Goal: Navigation & Orientation: Find specific page/section

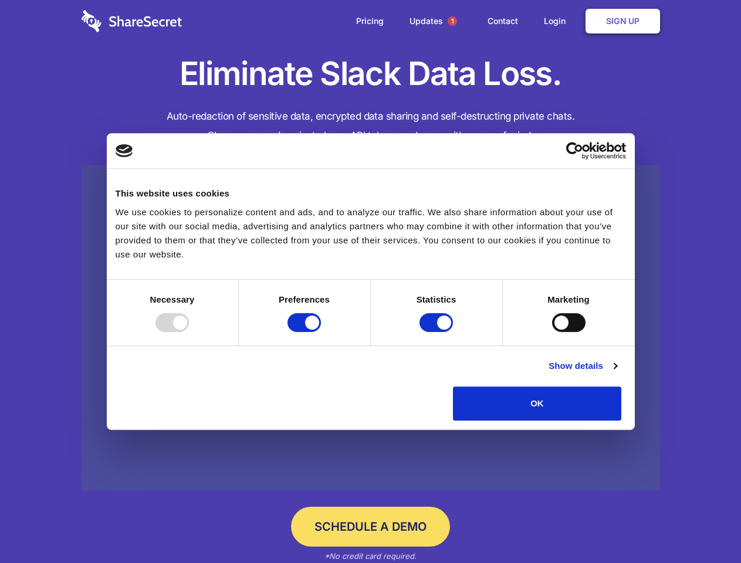
click at [189, 332] on div at bounding box center [171, 322] width 33 height 19
click at [321, 332] on input "Preferences" at bounding box center [303, 322] width 33 height 19
checkbox input "false"
click at [437, 332] on input "Statistics" at bounding box center [435, 322] width 33 height 19
checkbox input "false"
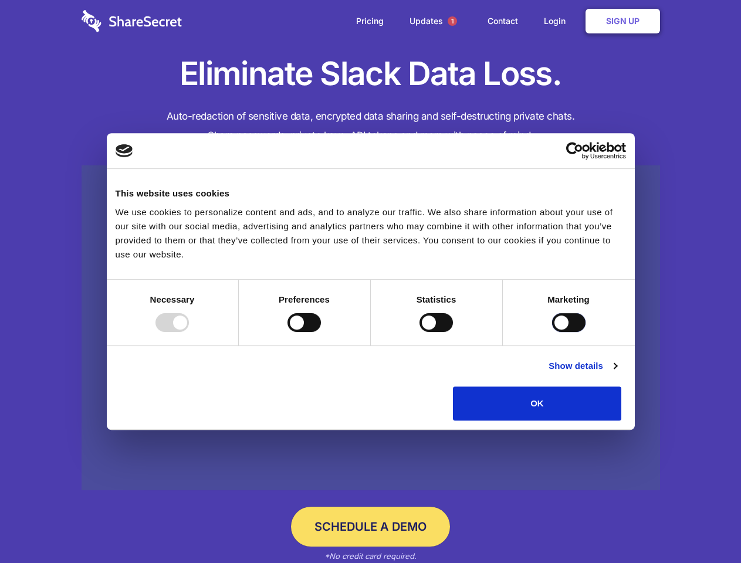
click at [552, 332] on input "Marketing" at bounding box center [568, 322] width 33 height 19
checkbox input "true"
click at [616, 373] on link "Show details" at bounding box center [582, 366] width 68 height 14
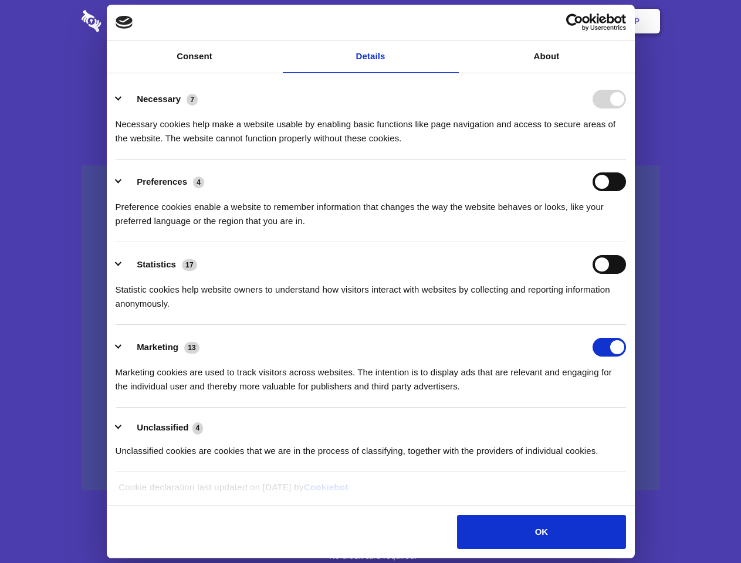
click at [626, 228] on div "Preference cookies enable a website to remember information that changes the wa…" at bounding box center [371, 209] width 510 height 37
click at [452, 21] on span "1" at bounding box center [451, 20] width 9 height 9
